Goal: Find specific page/section: Find specific page/section

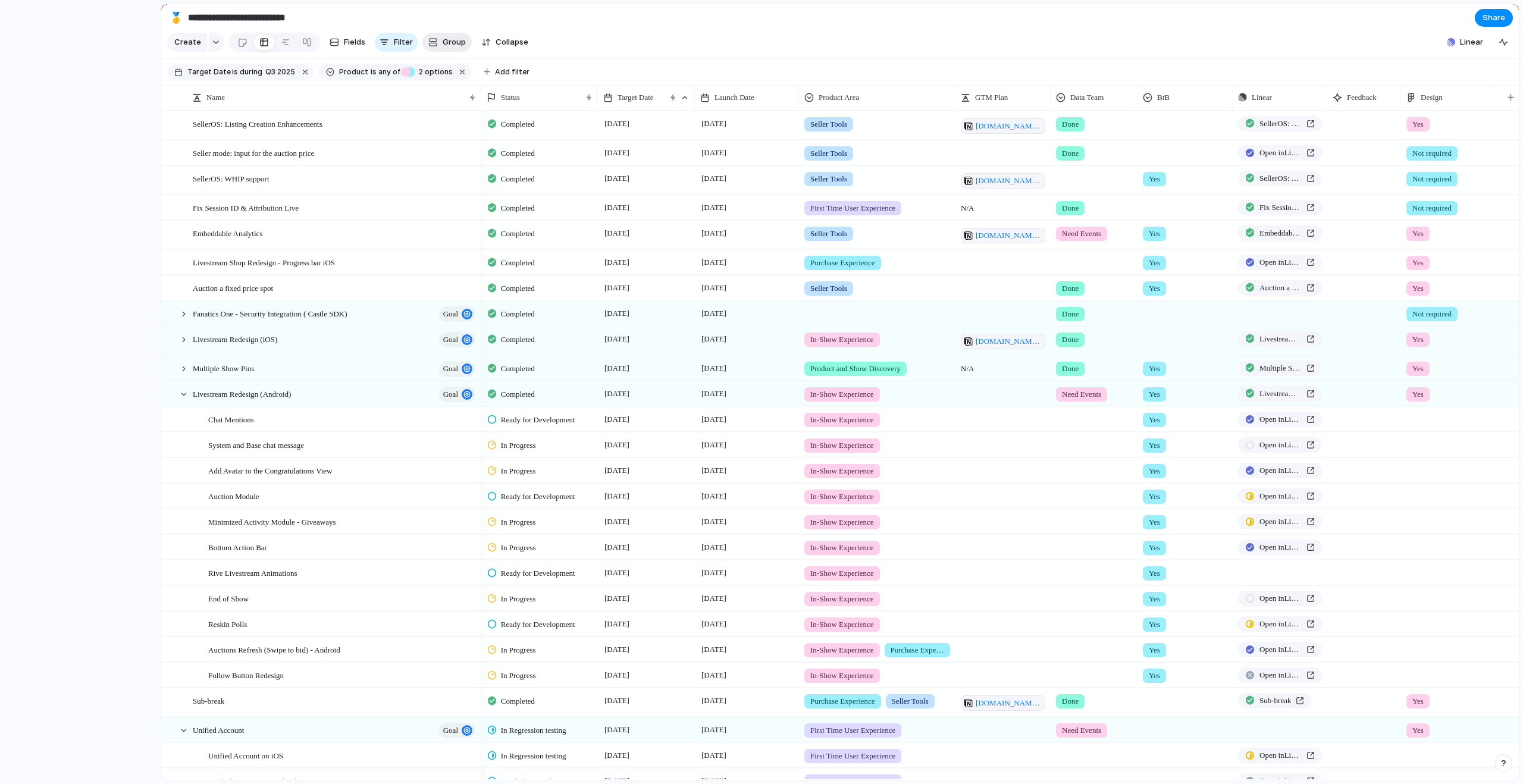
click at [435, 47] on button "Group" at bounding box center [447, 42] width 49 height 19
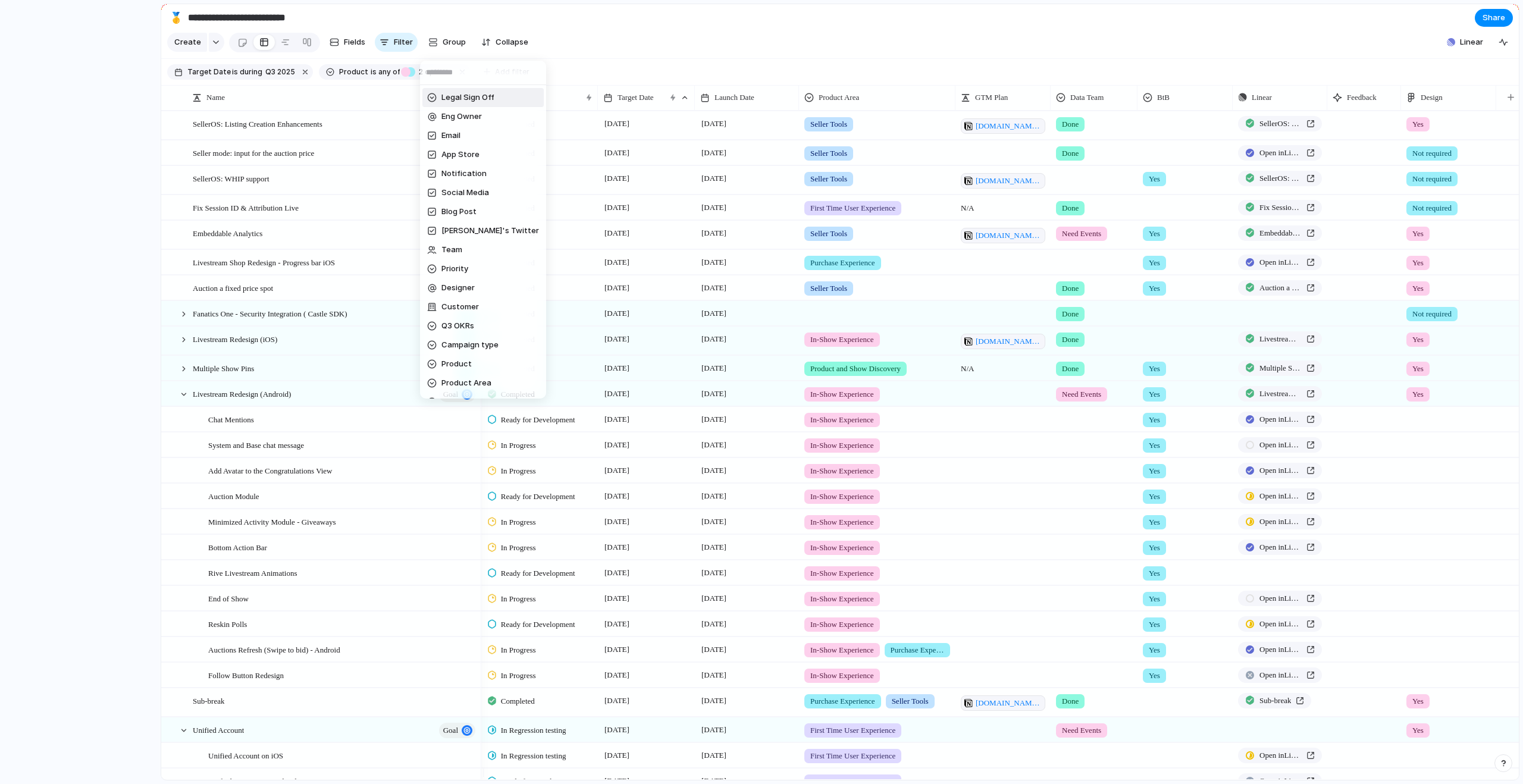
click at [584, 48] on div "Legal Sign Off Eng Owner Email App Store Notification Social Media Blog Post Ni…" at bounding box center [761, 392] width 1523 height 784
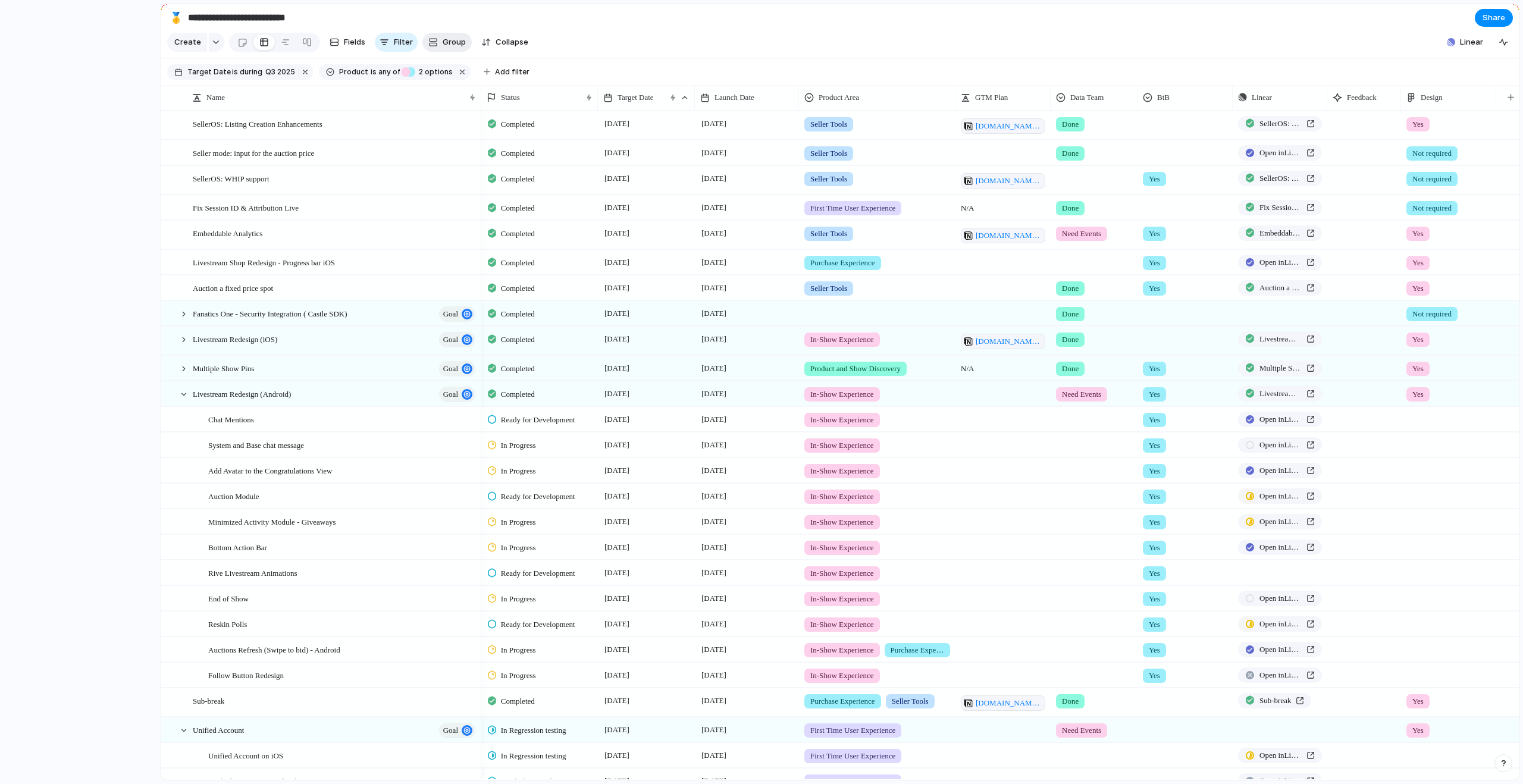
click at [438, 45] on button "Group" at bounding box center [447, 42] width 49 height 19
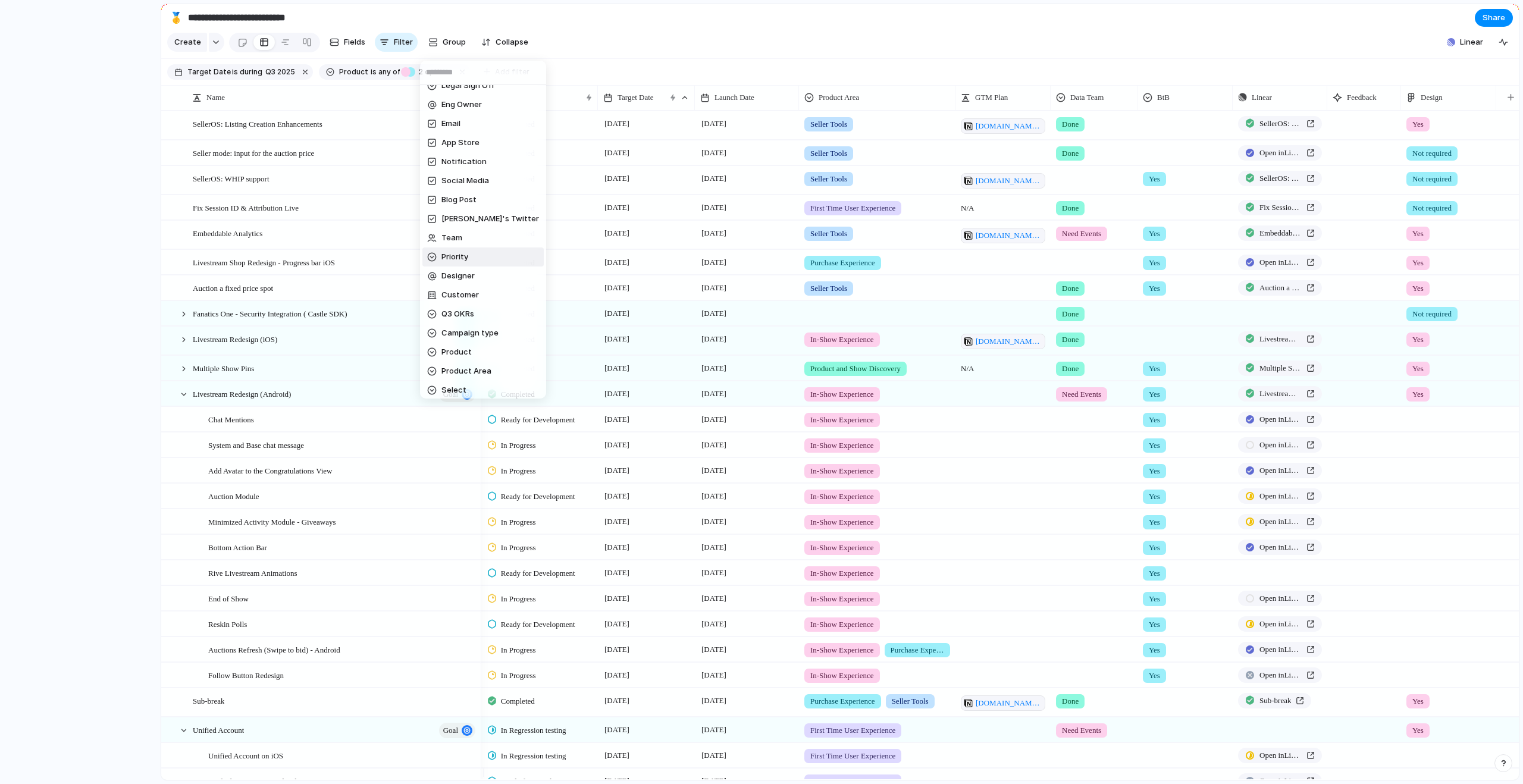
scroll to position [13, 0]
click at [491, 369] on li "Product Area" at bounding box center [483, 370] width 121 height 19
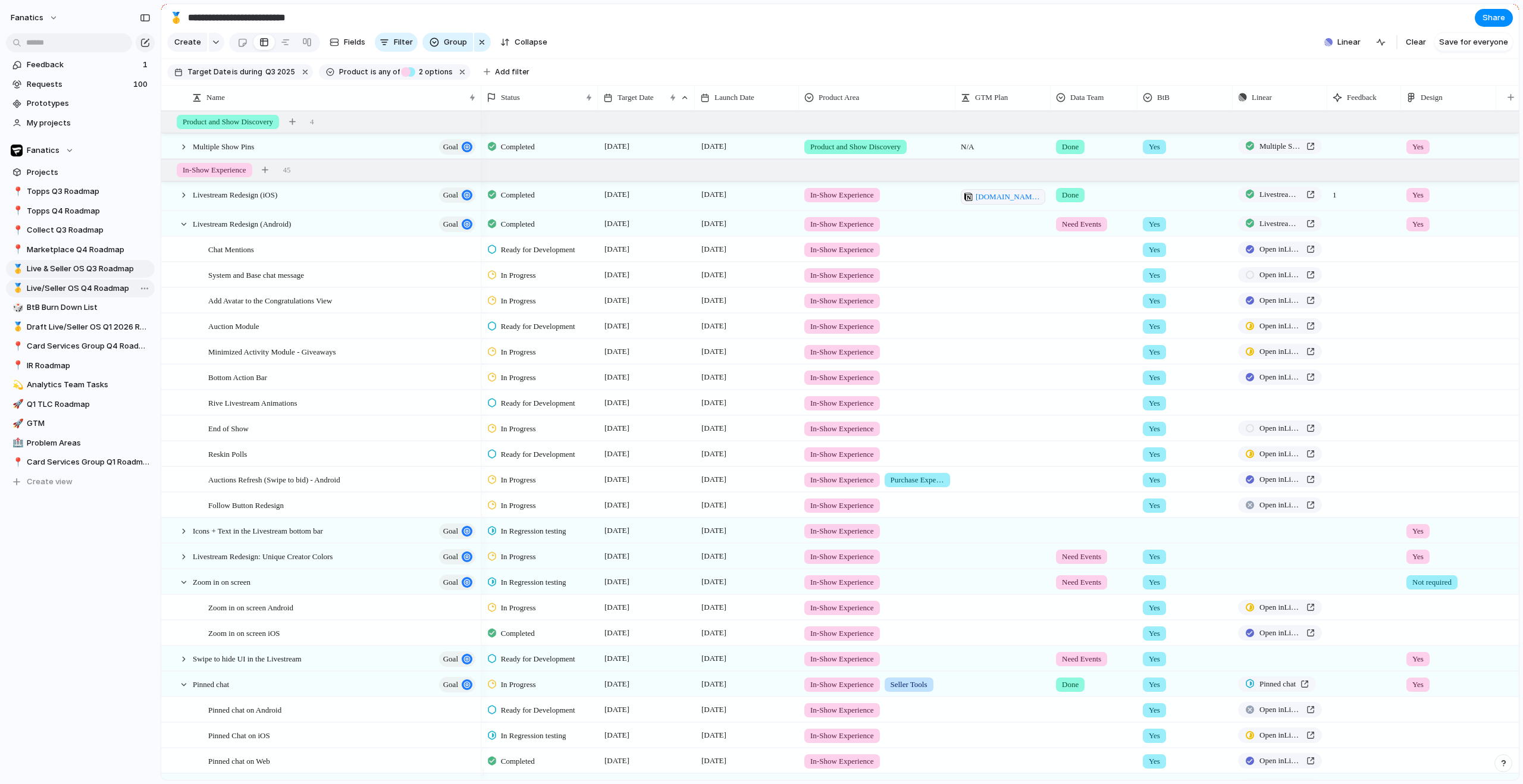
click at [71, 290] on span "Live/Seller OS Q4 Roadmap" at bounding box center [88, 288] width 124 height 12
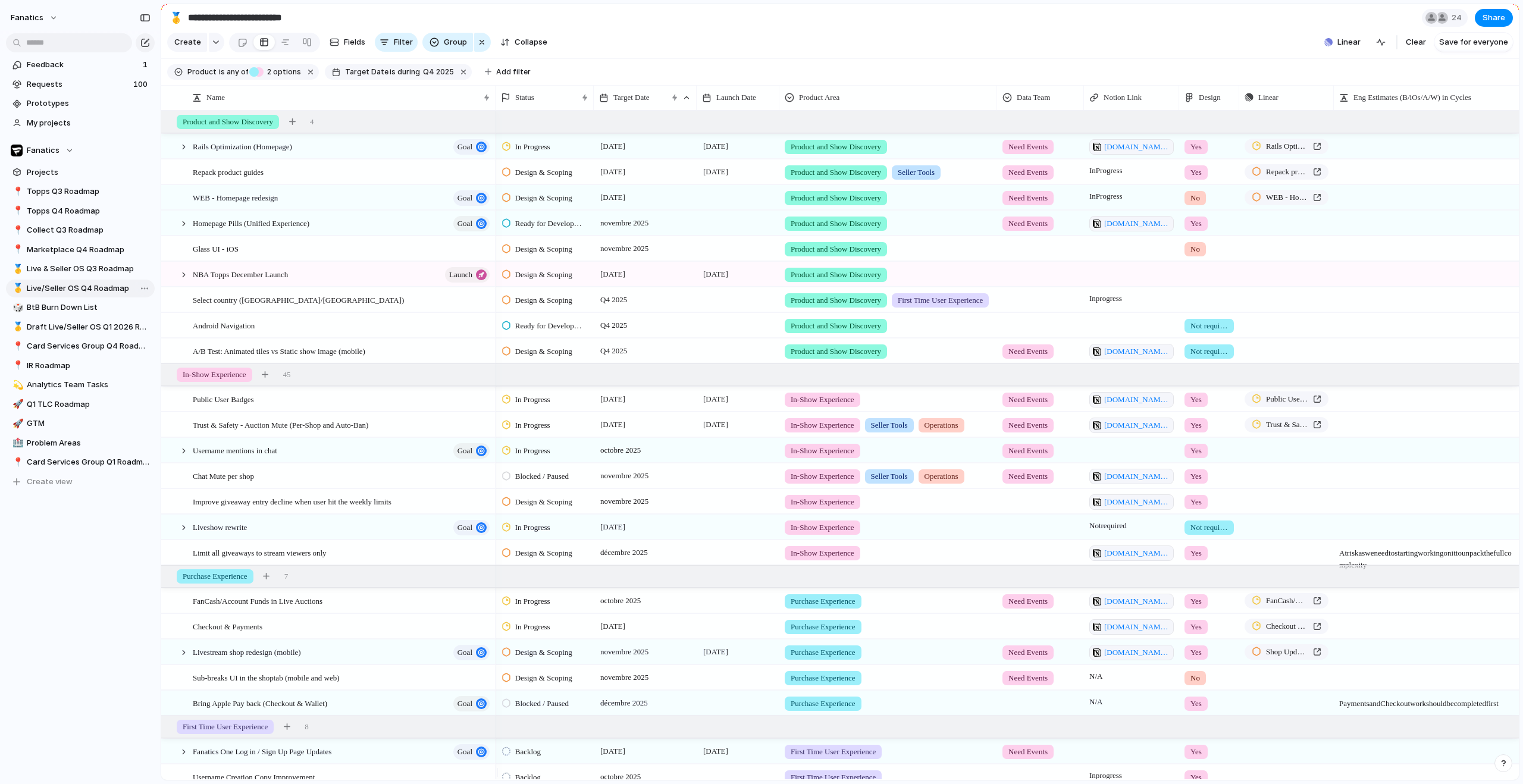
type input "**********"
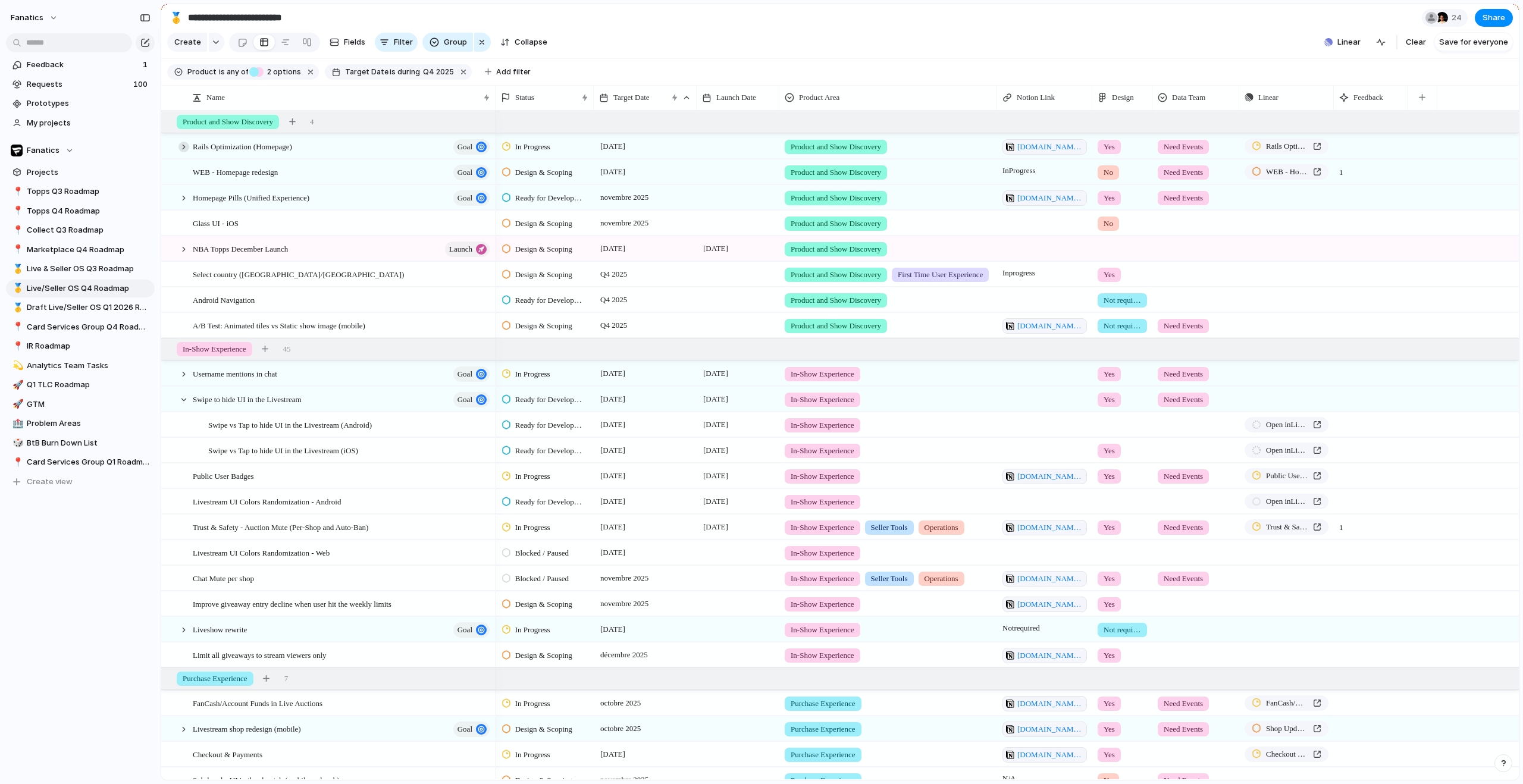
click at [186, 152] on div at bounding box center [183, 147] width 11 height 11
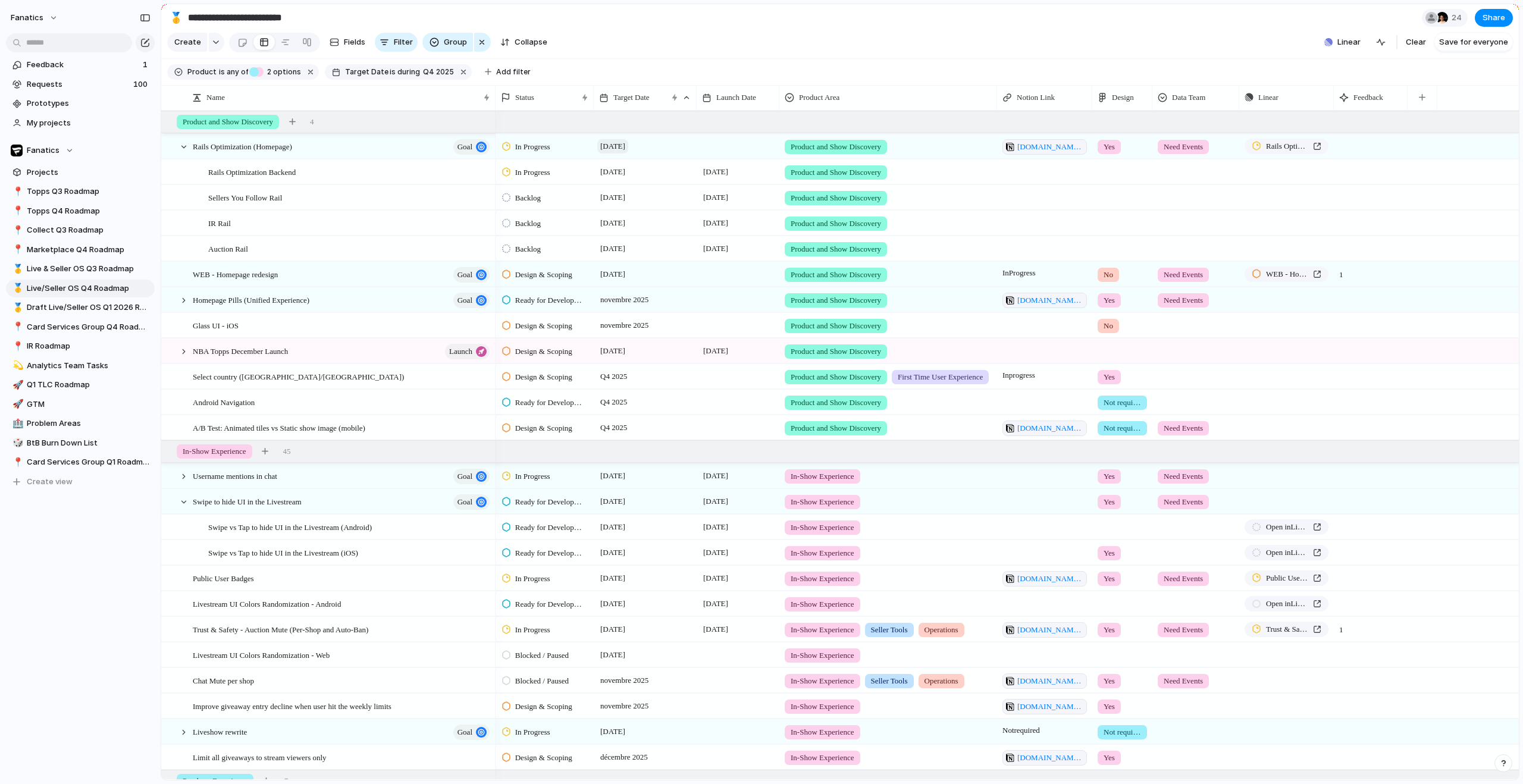
click at [628, 154] on span "[DATE]" at bounding box center [613, 146] width 31 height 14
click at [183, 152] on div at bounding box center [183, 147] width 11 height 11
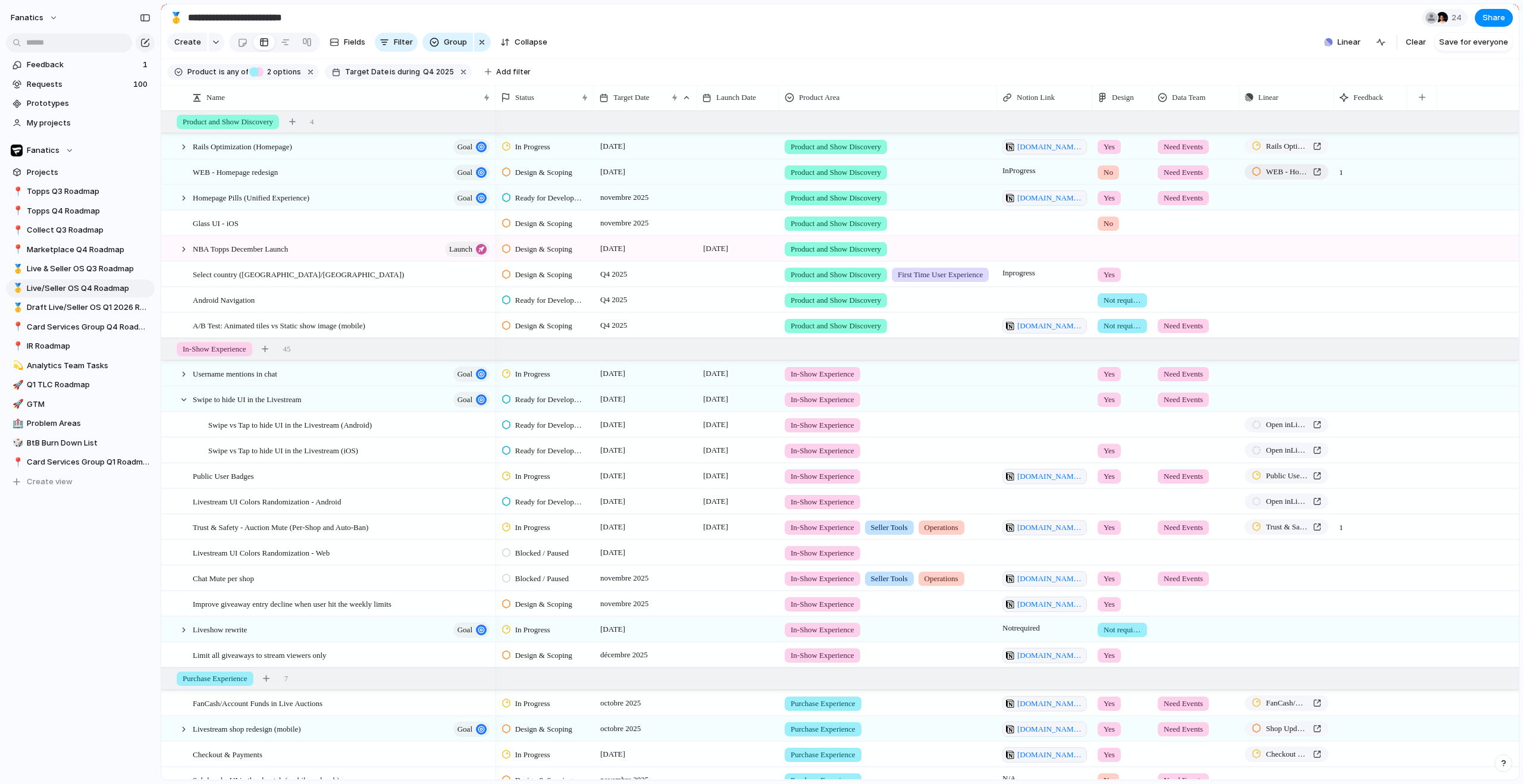
click at [1283, 178] on span "WEB - Homepage redesign" at bounding box center [1287, 172] width 42 height 12
click at [637, 230] on span "novembre 2025" at bounding box center [624, 223] width 54 height 14
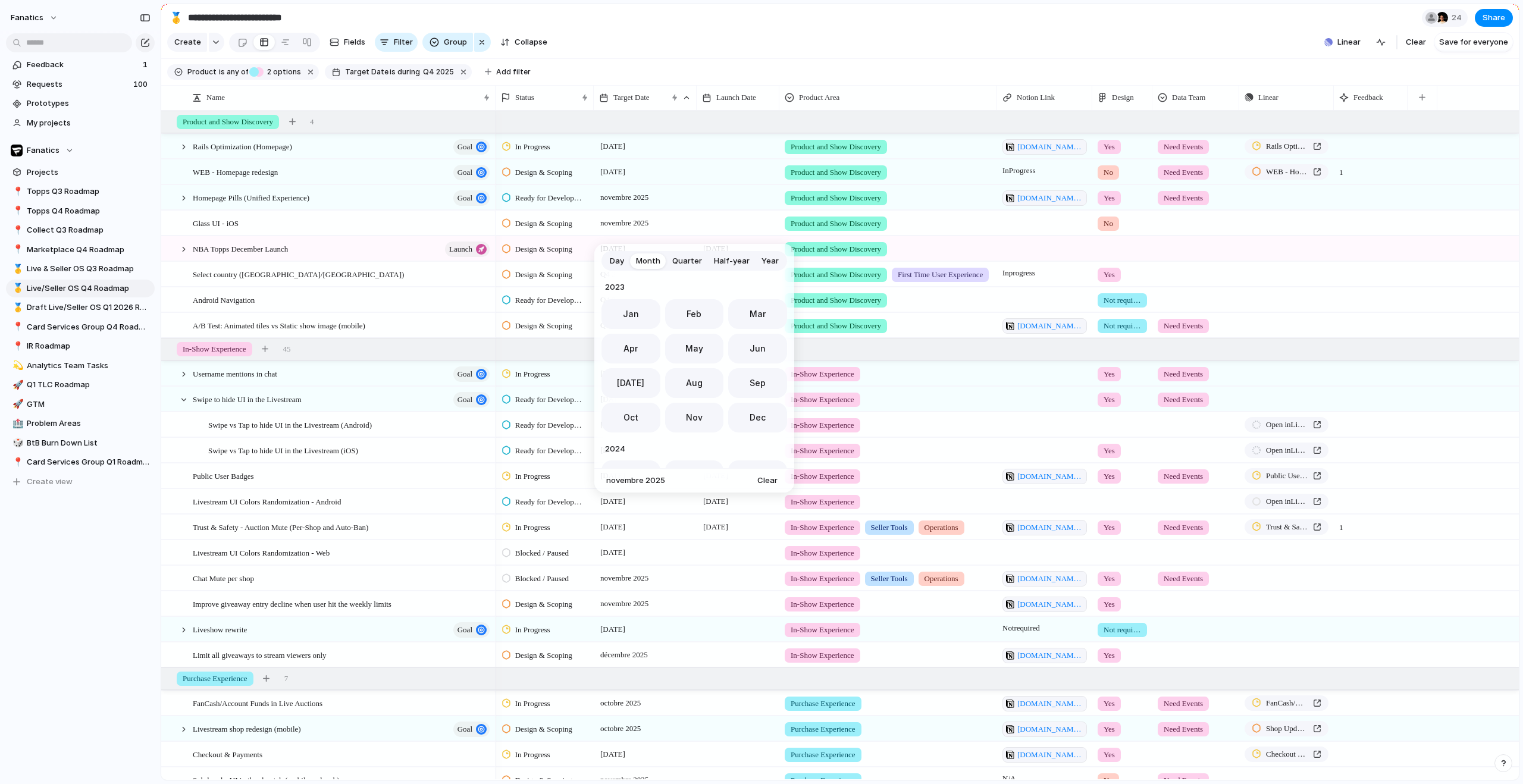
scroll to position [326, 0]
click at [803, 31] on div "Day Month Quarter Half-year Year [DATE] Feb Mar Apr May Jun [DATE] Aug Sep Oct …" at bounding box center [761, 392] width 1523 height 784
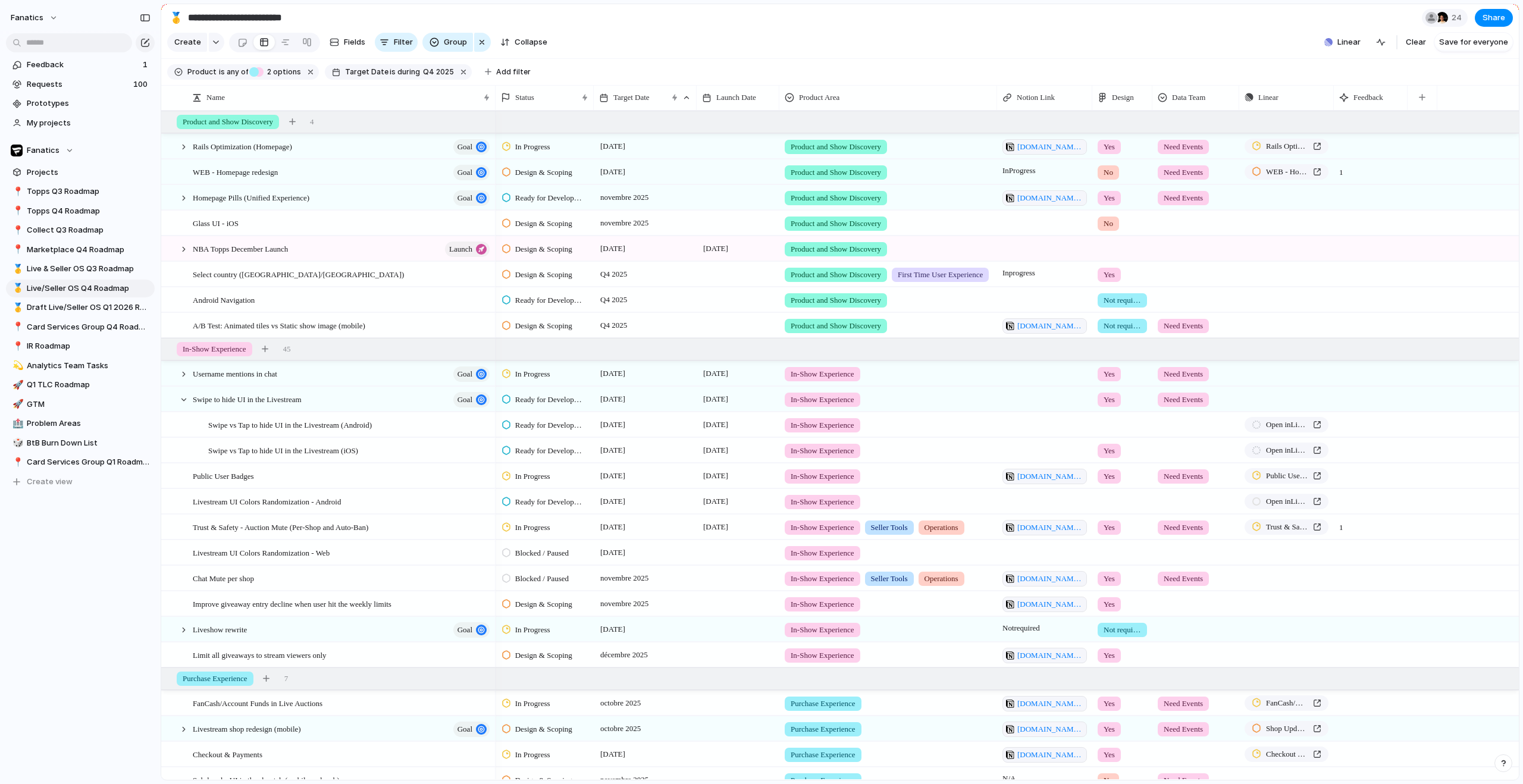
click at [559, 229] on span "Design & Scoping" at bounding box center [544, 223] width 57 height 12
click at [647, 231] on div "Backlog Design & Scoping Ready for Development Blocked / Paused In Progress In …" at bounding box center [761, 392] width 1523 height 784
click at [1293, 254] on span "Push" at bounding box center [1299, 248] width 15 height 12
click at [1293, 285] on span "Project" at bounding box center [1281, 286] width 27 height 12
type input "****"
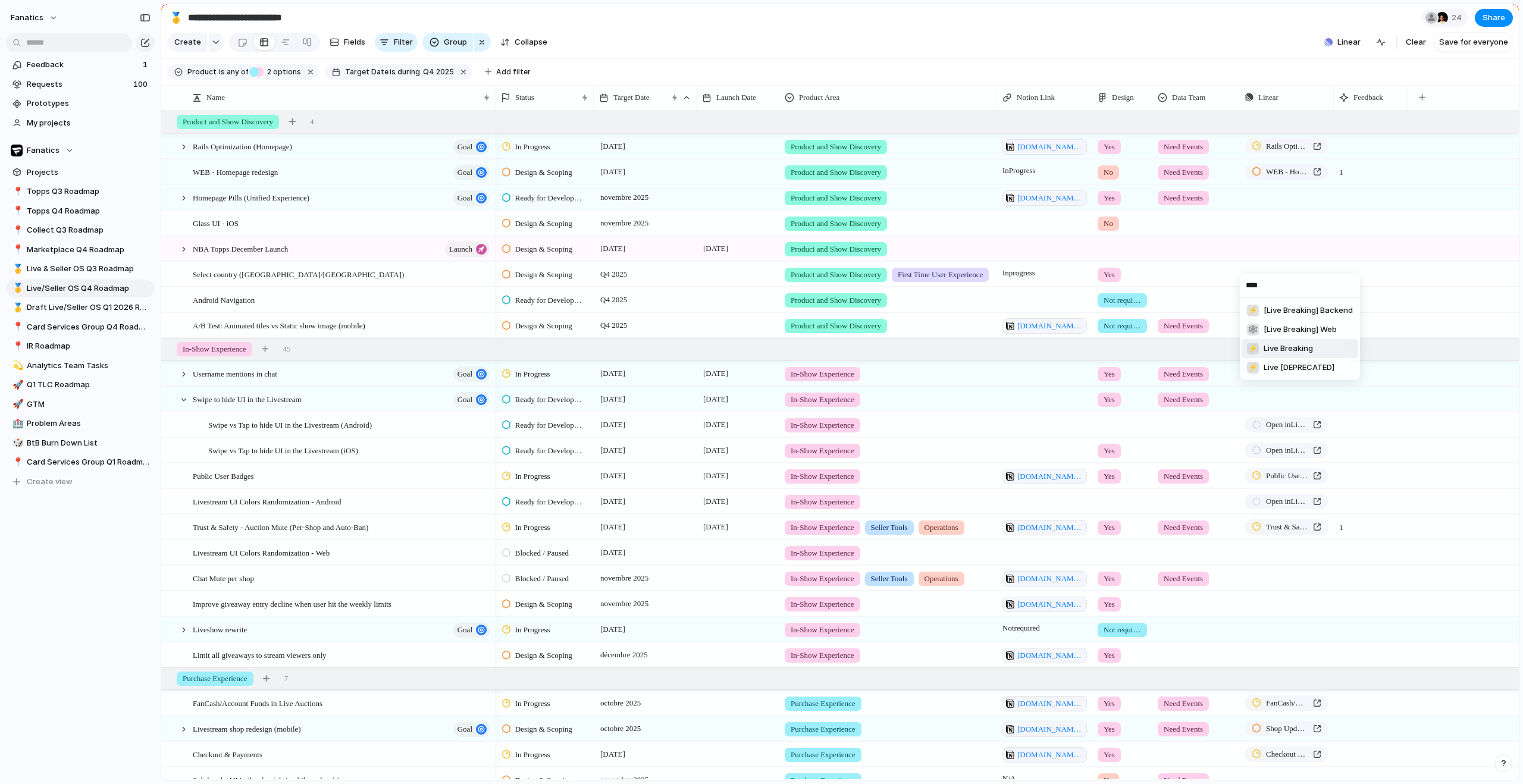
click at [1324, 346] on li "⚡ Live Breaking" at bounding box center [1300, 348] width 116 height 19
click at [1284, 254] on span "NBA Topps December Launch" at bounding box center [1287, 248] width 42 height 12
click at [183, 203] on div at bounding box center [183, 198] width 11 height 11
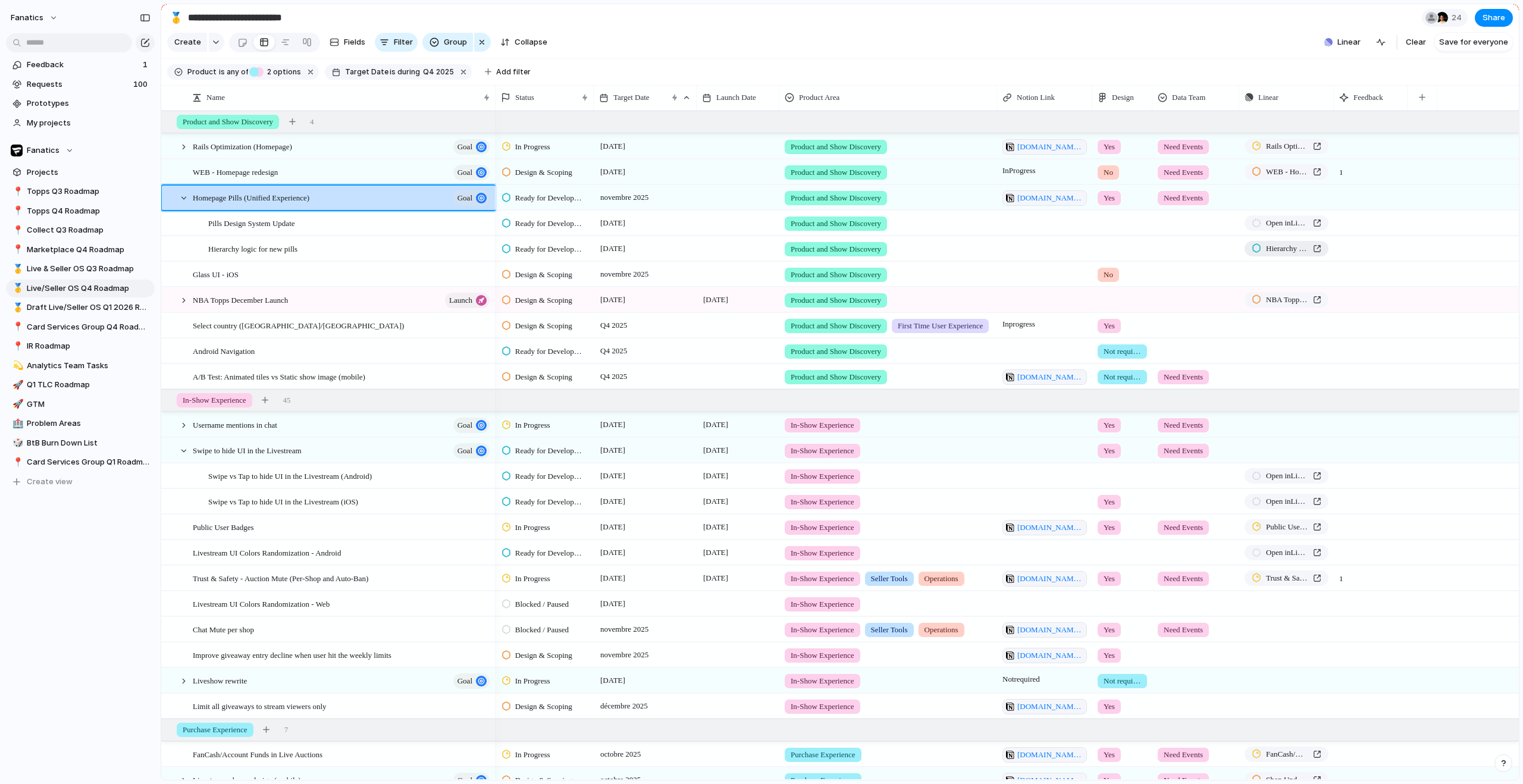
click at [1287, 254] on span "Hierarchy logic for new pills" at bounding box center [1287, 248] width 42 height 12
click at [1280, 229] on span "Open in Linear" at bounding box center [1287, 223] width 42 height 12
click at [182, 203] on div at bounding box center [183, 198] width 11 height 11
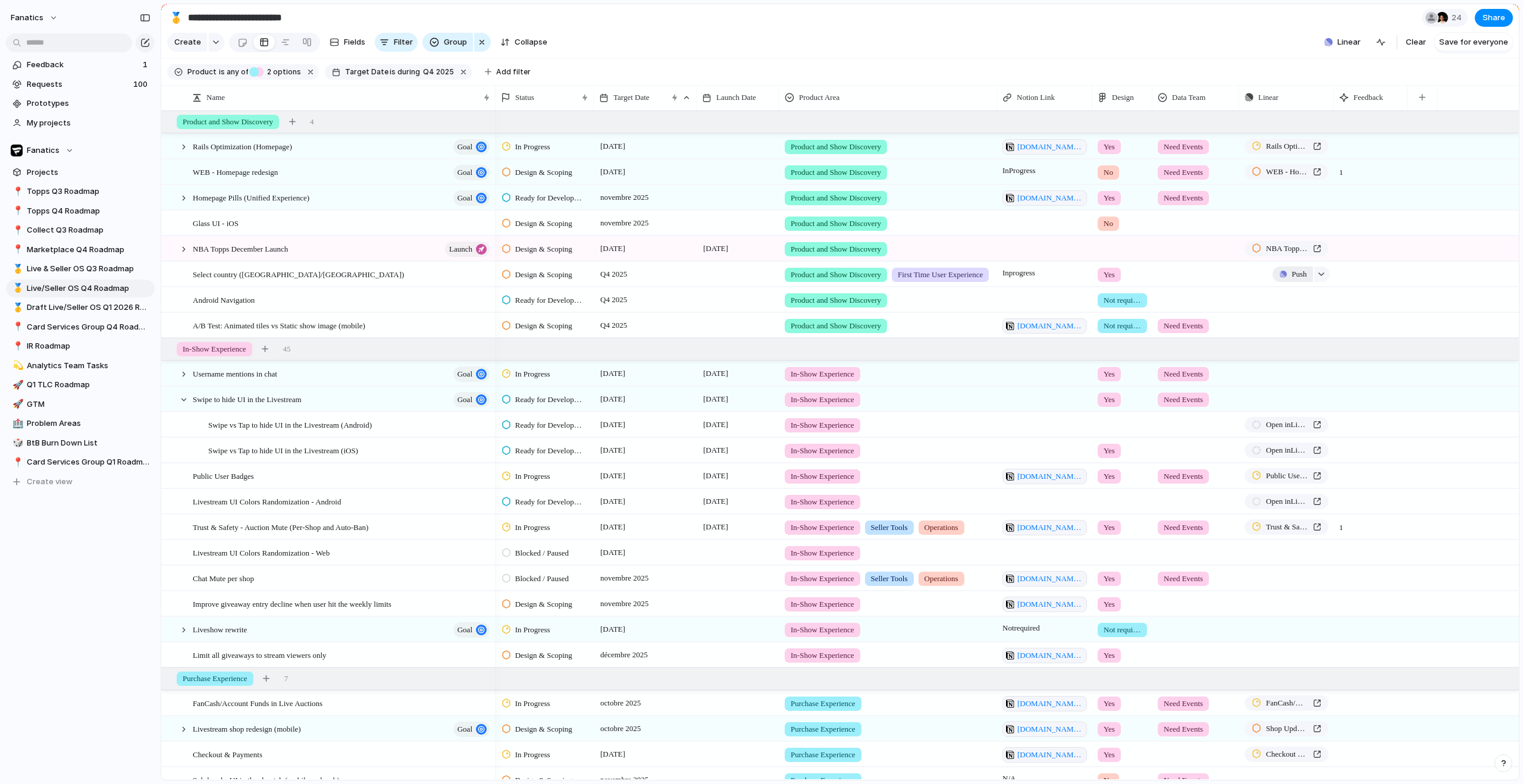
click at [1292, 280] on span "Push" at bounding box center [1299, 274] width 15 height 12
click at [1283, 313] on span "Project" at bounding box center [1281, 311] width 27 height 12
type input "****"
click at [1326, 377] on li "⚡ Live Breaking" at bounding box center [1310, 374] width 136 height 19
click at [187, 379] on div at bounding box center [183, 374] width 11 height 11
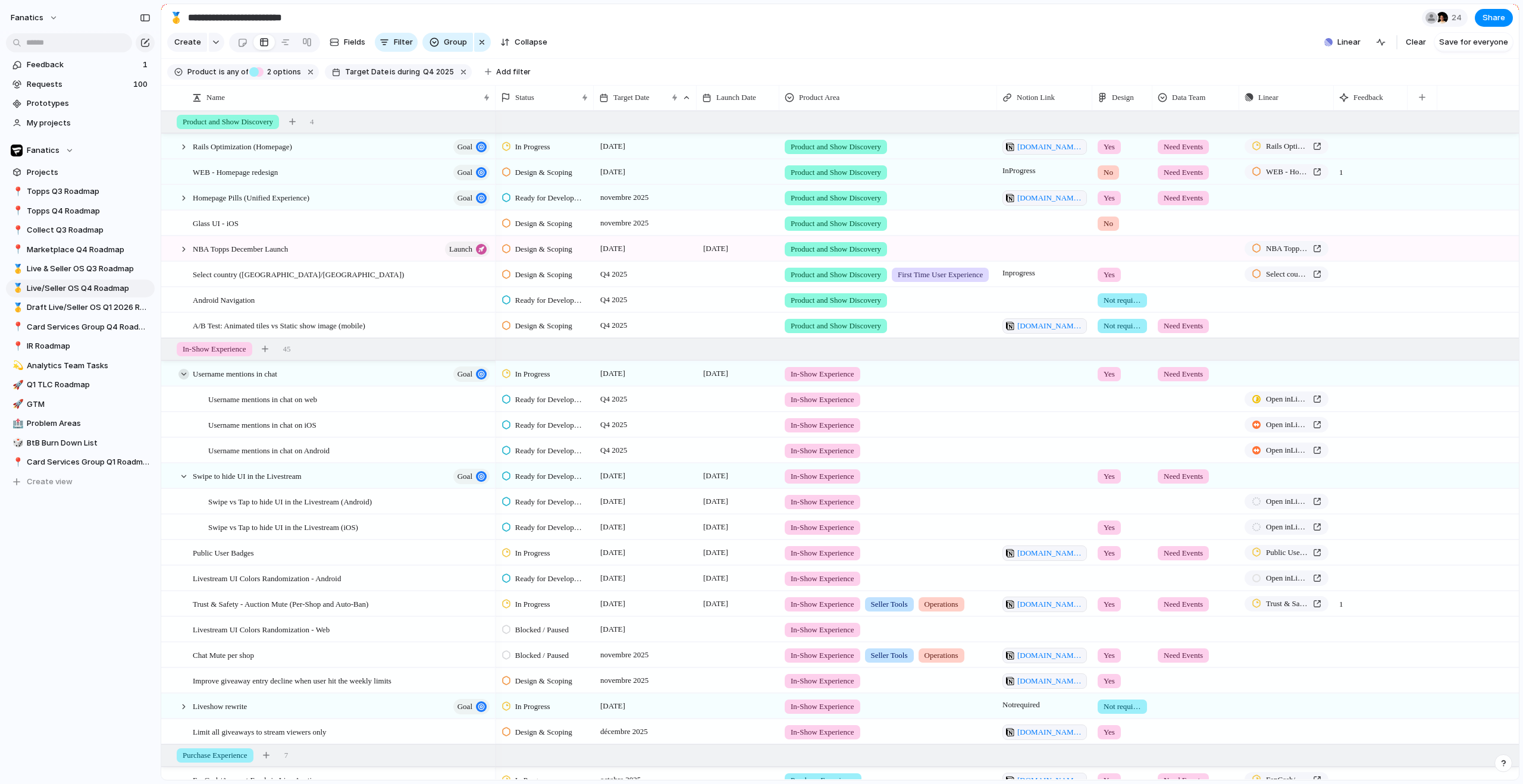
click at [185, 379] on div at bounding box center [183, 374] width 11 height 11
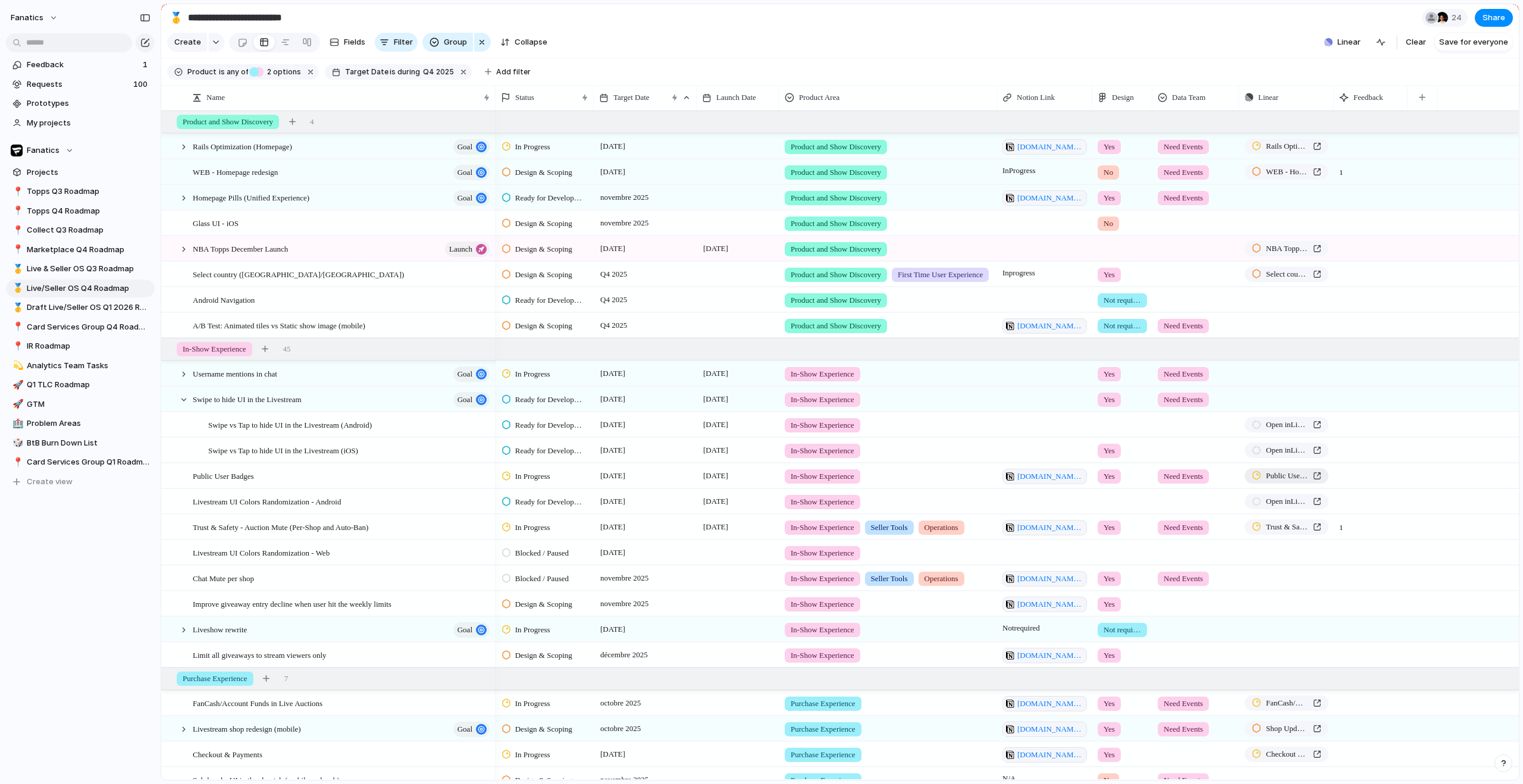
click at [1285, 482] on span "Public User Badges" at bounding box center [1287, 476] width 42 height 12
click at [1286, 507] on span "Open in Linear" at bounding box center [1287, 501] width 42 height 12
click at [1280, 556] on div "button" at bounding box center [1283, 552] width 7 height 7
click at [1322, 563] on div "Project Issue" at bounding box center [761, 392] width 1523 height 784
click at [1322, 555] on div "button" at bounding box center [1321, 553] width 8 height 5
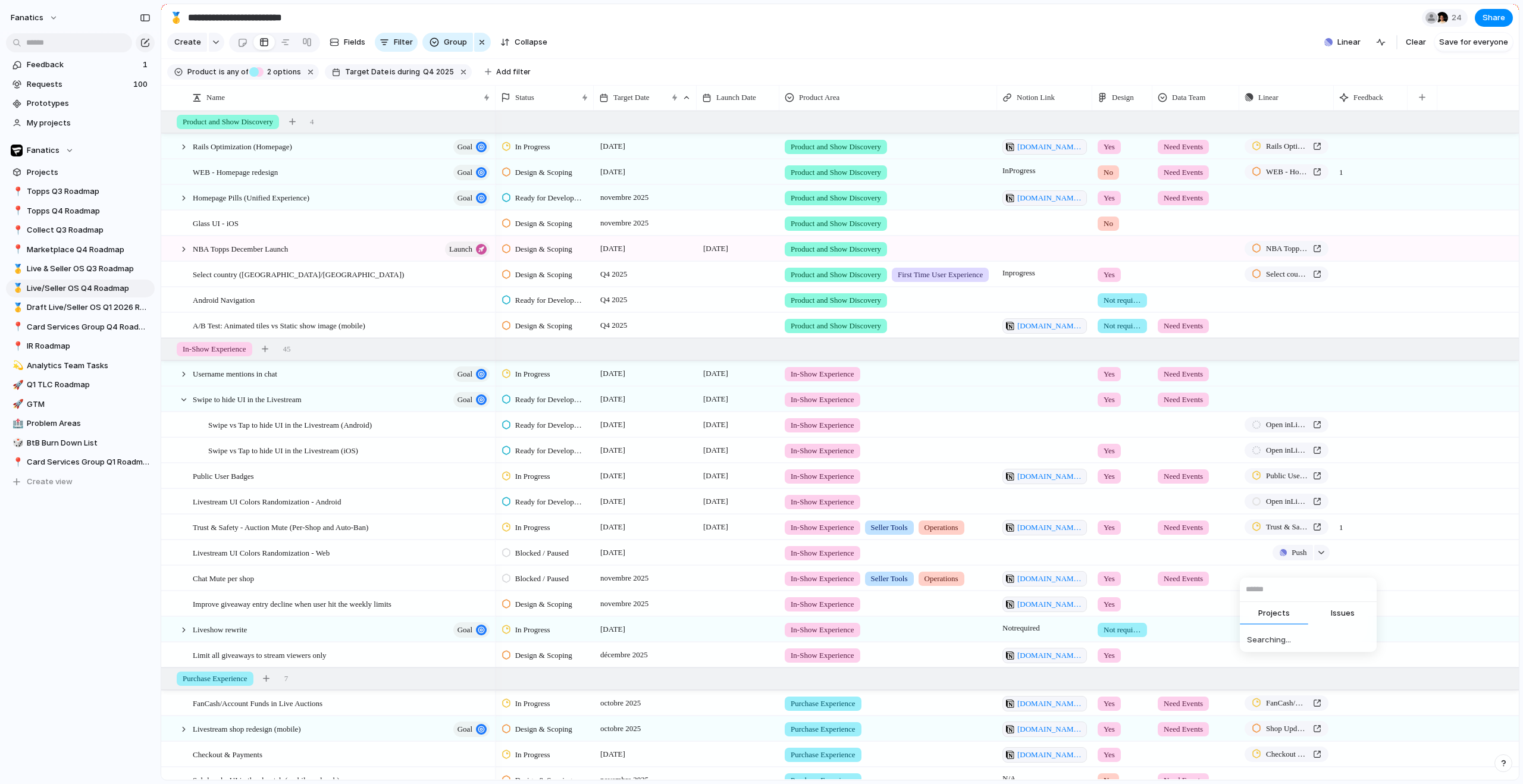
click at [1323, 583] on input "text" at bounding box center [1308, 589] width 137 height 24
click at [1346, 604] on button "Issues" at bounding box center [1343, 611] width 68 height 24
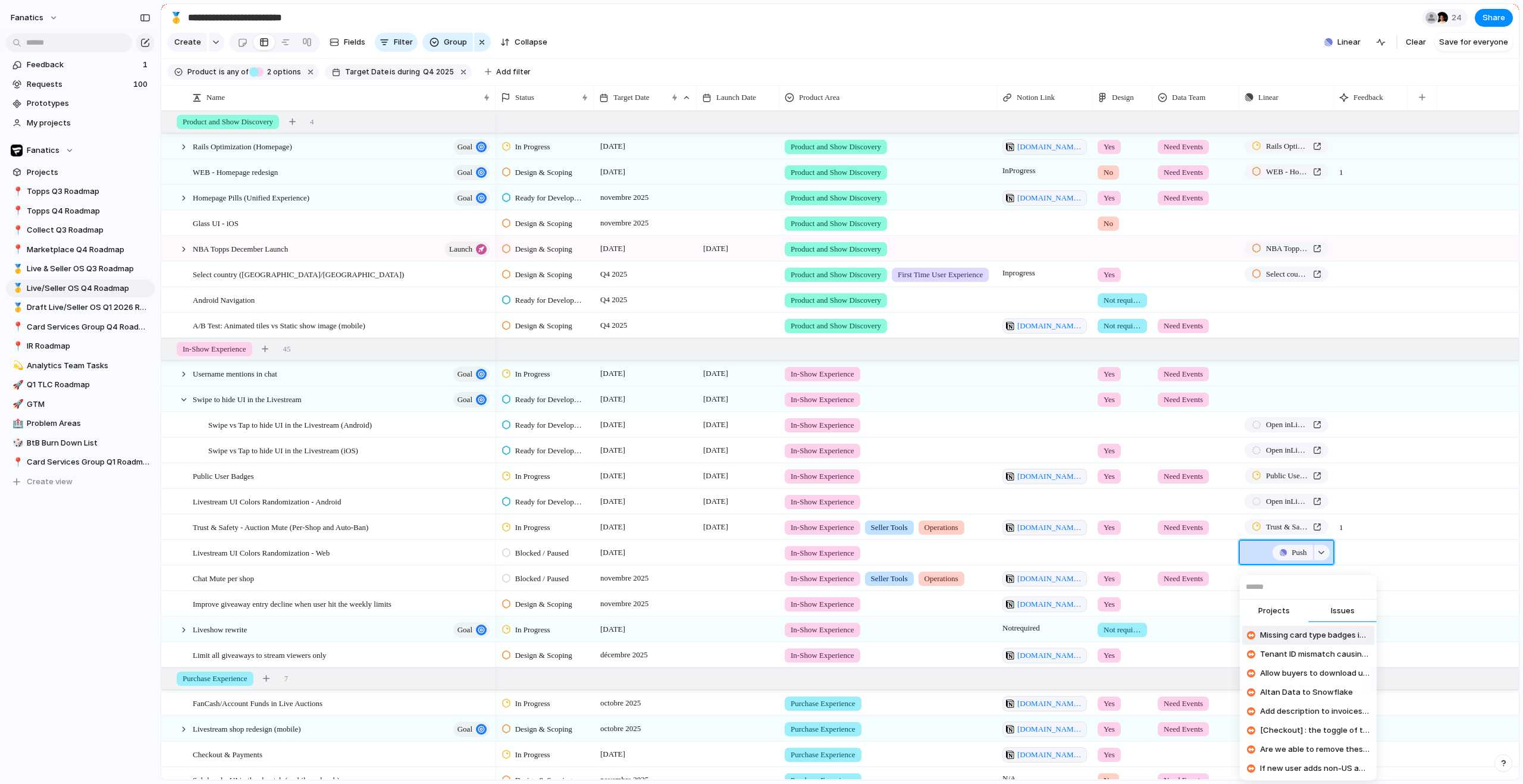
click at [1271, 593] on input "text" at bounding box center [1308, 587] width 137 height 24
paste input "**********"
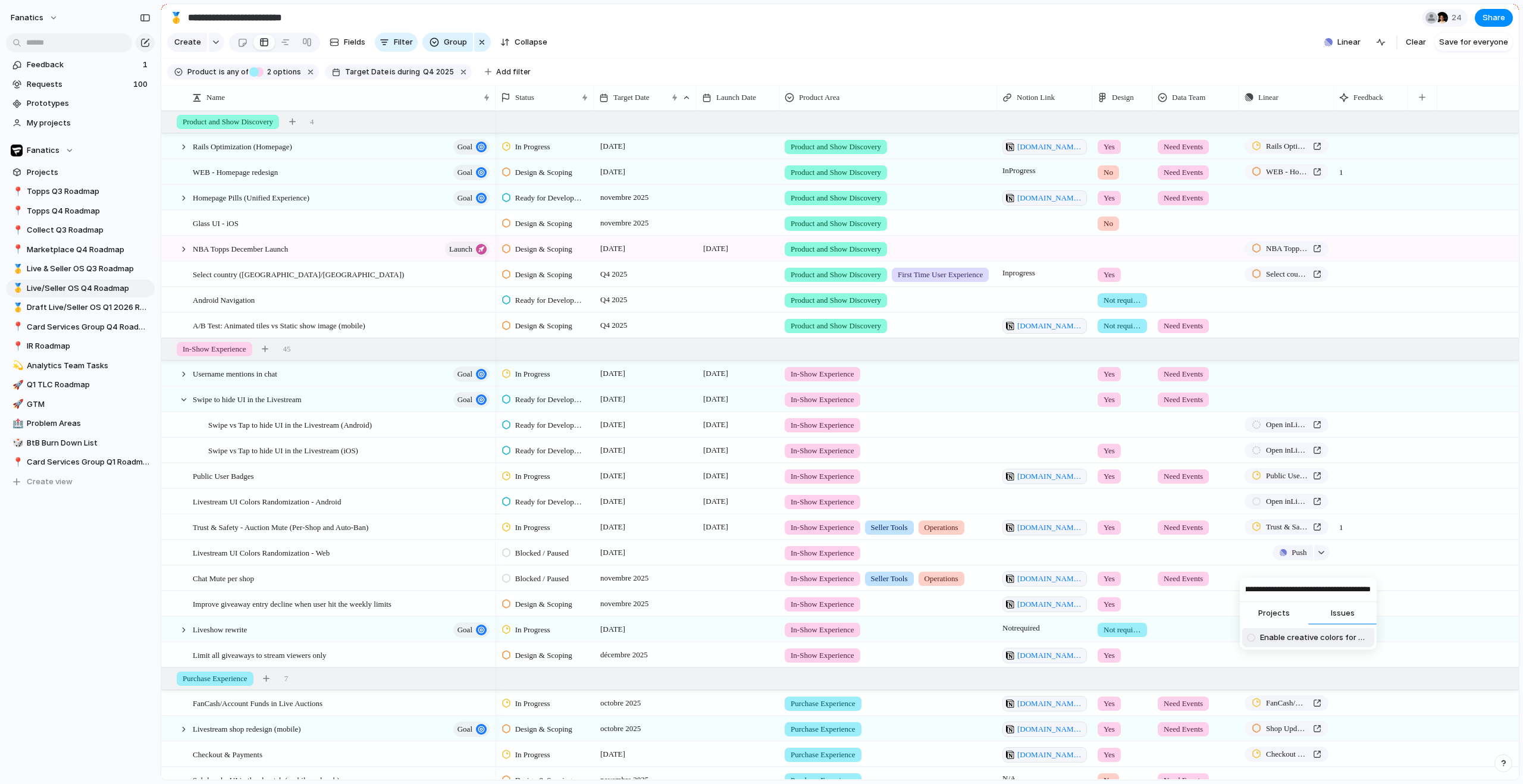
type input "**********"
click at [1294, 640] on span "Enable creative colors for web." at bounding box center [1315, 637] width 109 height 12
click at [1287, 586] on button "Push" at bounding box center [1292, 578] width 40 height 16
click at [1291, 618] on span "Project" at bounding box center [1281, 615] width 27 height 12
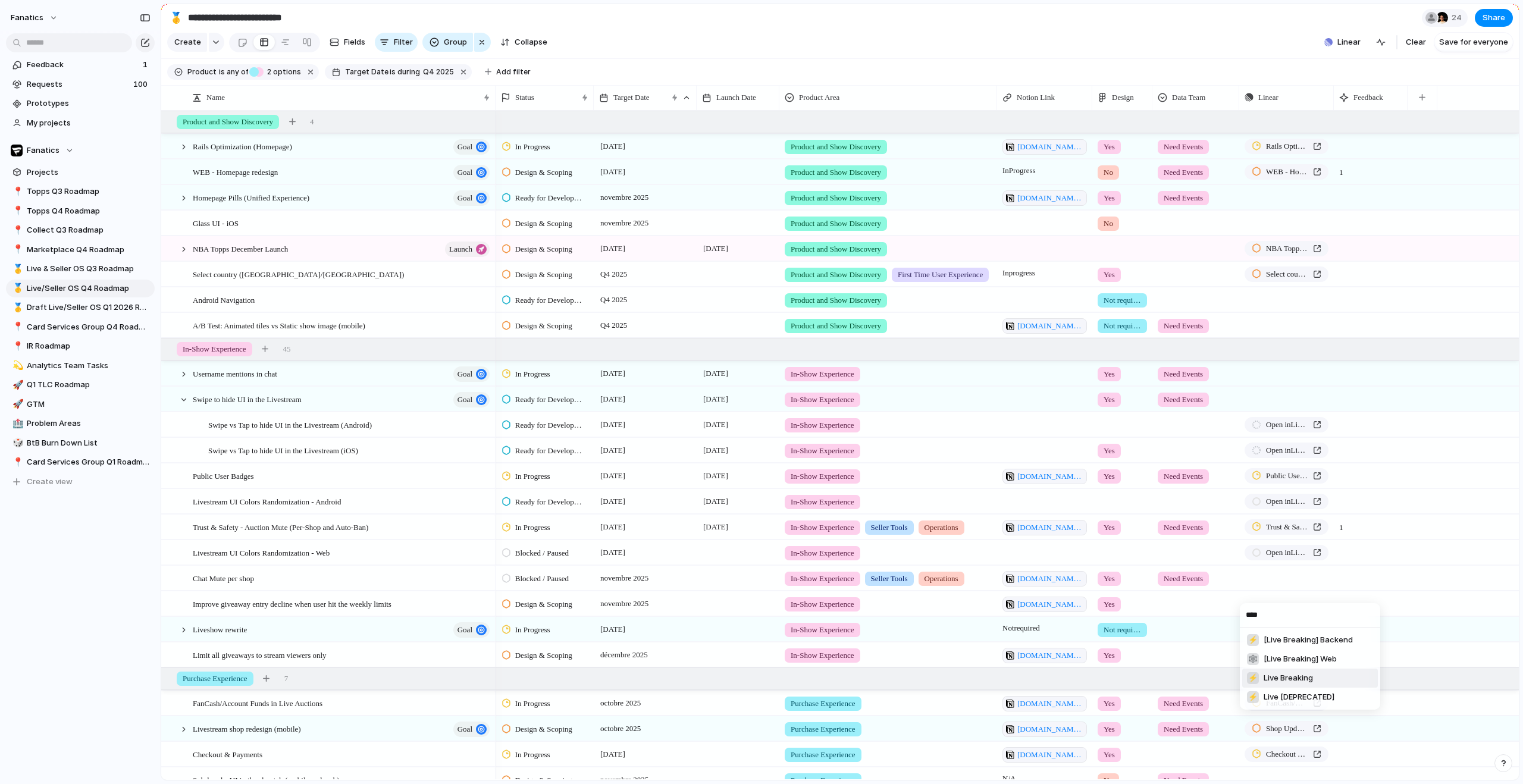
type input "****"
click at [1326, 680] on li "⚡ Live Breaking" at bounding box center [1310, 678] width 136 height 19
click at [1298, 609] on span "Push" at bounding box center [1299, 603] width 15 height 12
click at [1288, 642] on span "Project" at bounding box center [1281, 641] width 27 height 12
click at [1294, 457] on input "text" at bounding box center [1310, 454] width 141 height 24
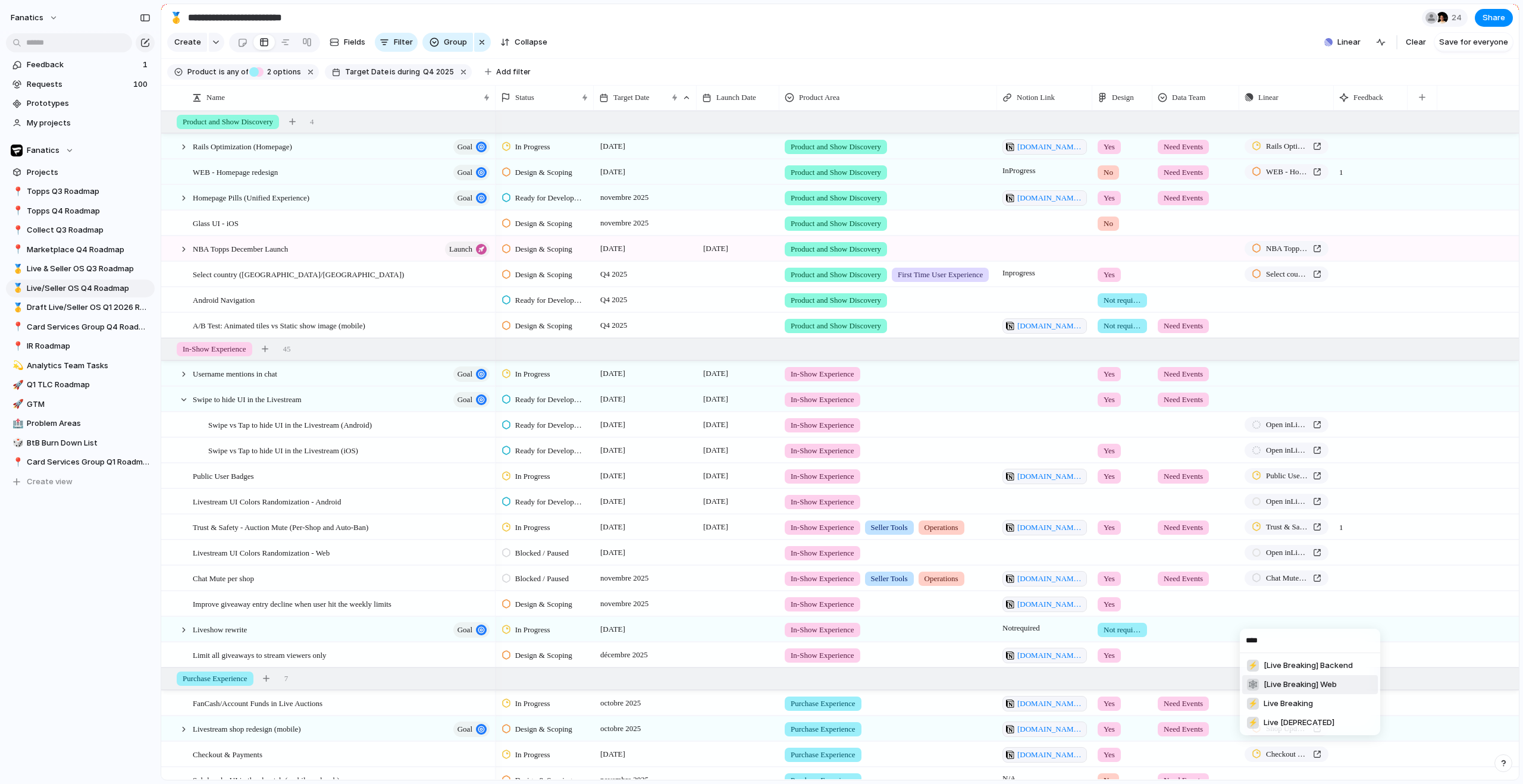
type input "****"
click at [1315, 700] on li "⚡ Live Breaking" at bounding box center [1310, 703] width 136 height 19
click at [1285, 663] on button "Push" at bounding box center [1292, 655] width 40 height 16
click at [1294, 693] on span "Project" at bounding box center [1281, 692] width 27 height 12
click at [1285, 458] on input "text" at bounding box center [1310, 454] width 141 height 24
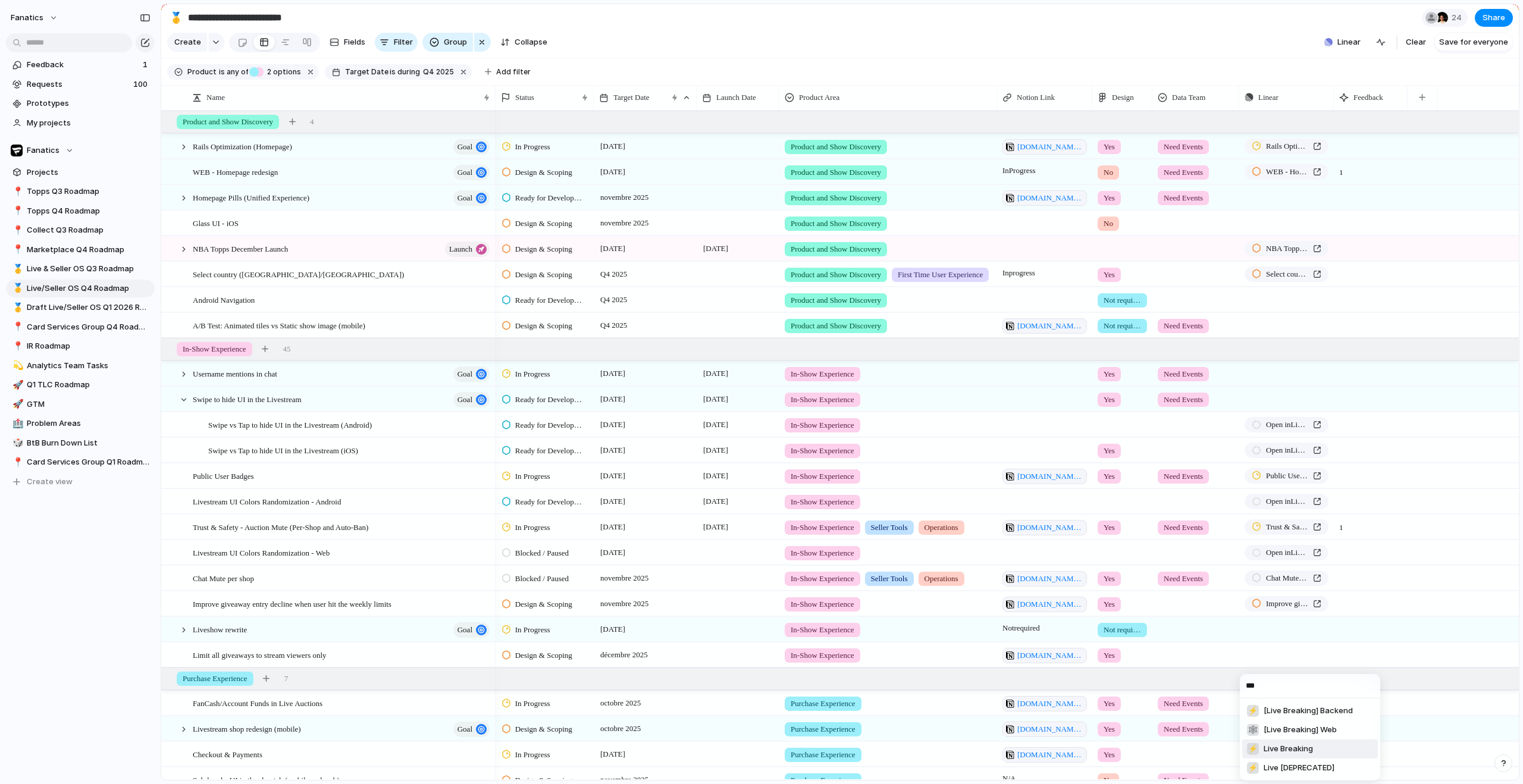
type input "***"
click at [1332, 749] on li "⚡ Live Breaking" at bounding box center [1310, 749] width 136 height 19
